Goal: Browse casually

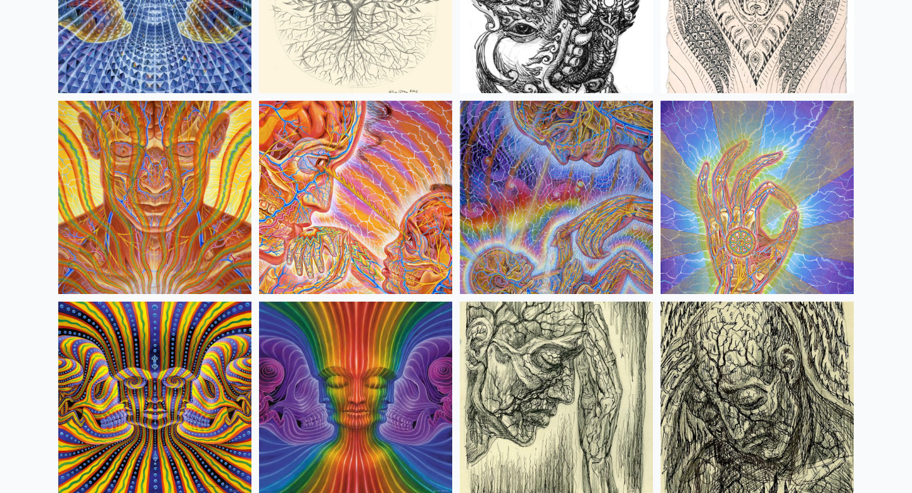
scroll to position [7270, 0]
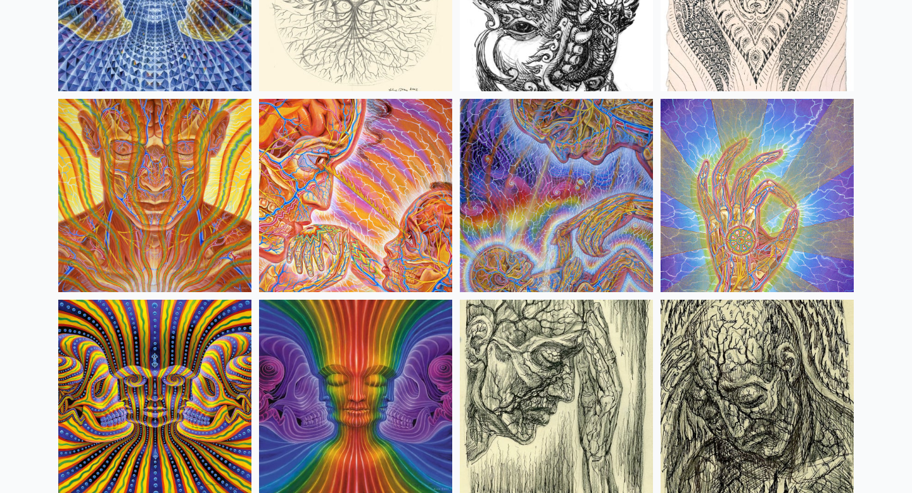
click at [203, 208] on img at bounding box center [154, 195] width 193 height 193
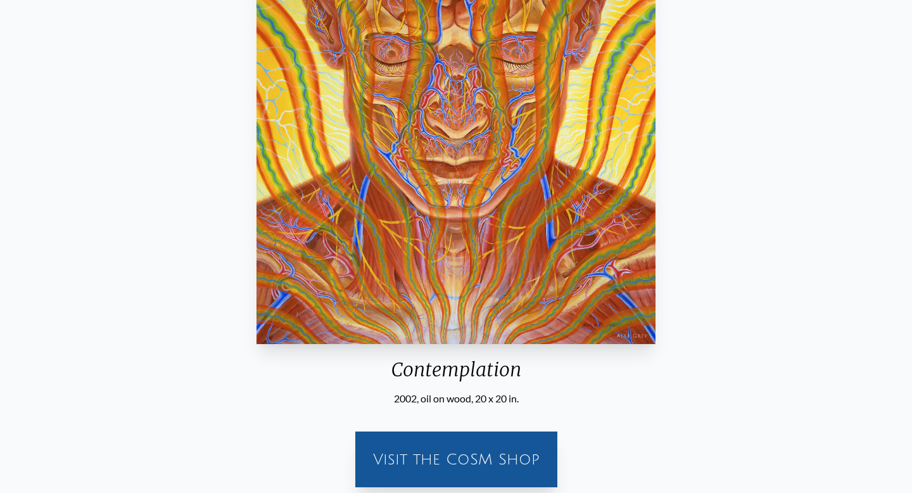
scroll to position [176, 0]
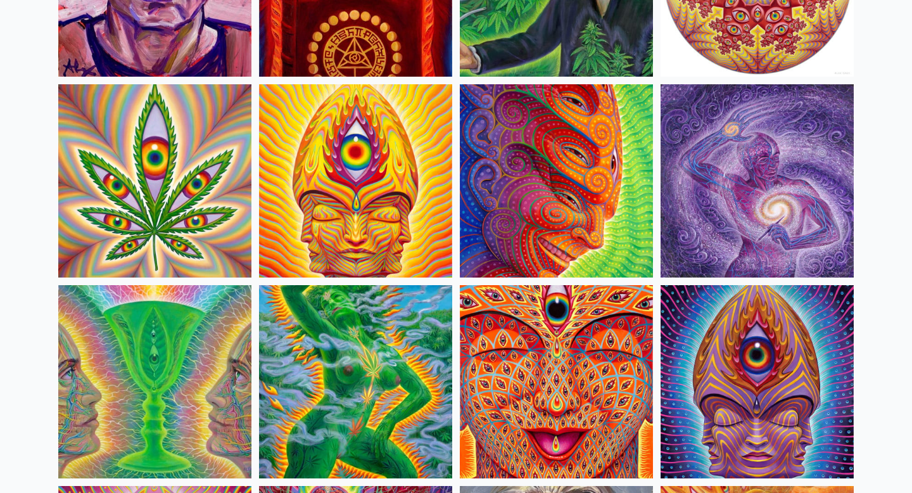
scroll to position [2273, 0]
